Goal: Transaction & Acquisition: Subscribe to service/newsletter

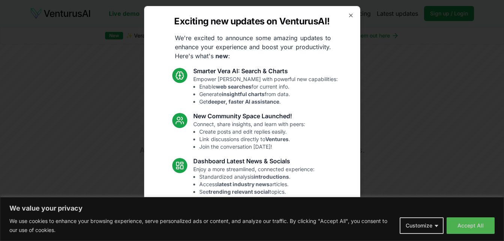
click at [343, 68] on div "Exciting new updates on VenturusAI! We're excited to announce some amazing upda…" at bounding box center [252, 120] width 216 height 229
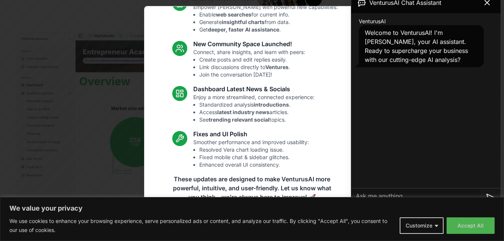
scroll to position [240, 0]
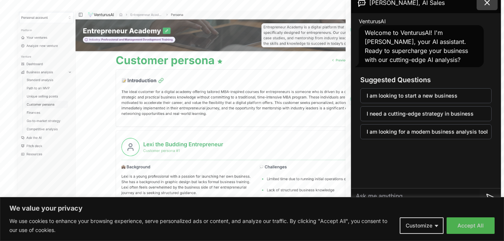
click at [484, 2] on icon at bounding box center [487, 2] width 9 height 9
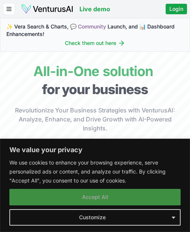
click at [132, 196] on button "Accept All" at bounding box center [95, 197] width 172 height 17
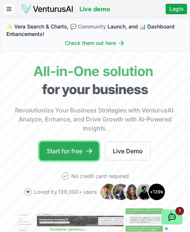
click at [79, 145] on link "Start for free" at bounding box center [69, 151] width 60 height 19
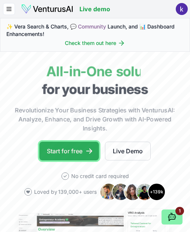
click at [76, 155] on link "Start for free" at bounding box center [69, 151] width 60 height 19
